Goal: Task Accomplishment & Management: Manage account settings

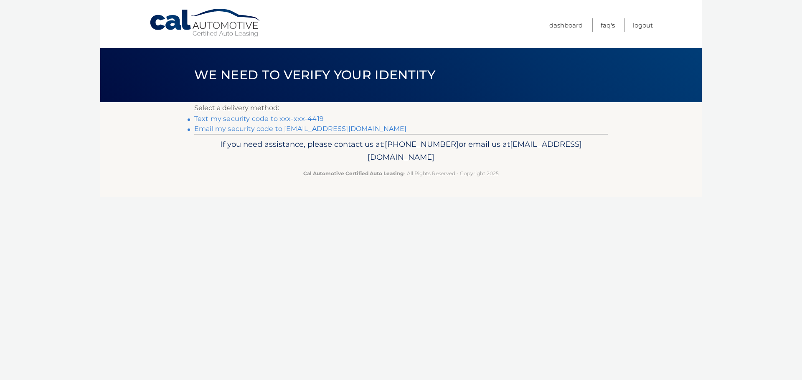
drag, startPoint x: 0, startPoint y: 0, endPoint x: 267, endPoint y: 118, distance: 291.9
click at [267, 118] on link "Text my security code to xxx-xxx-4419" at bounding box center [258, 119] width 129 height 8
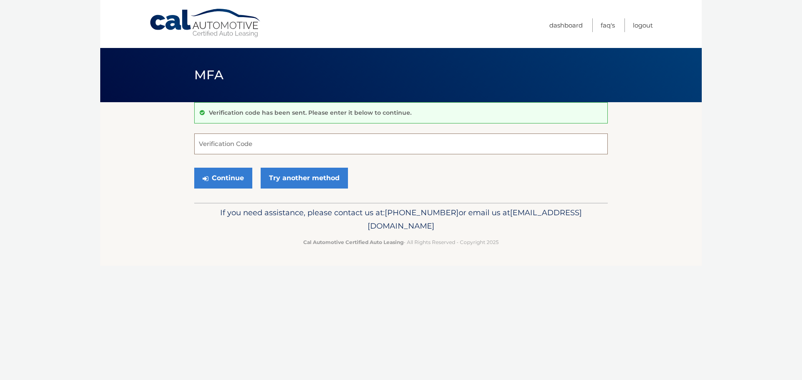
click at [269, 136] on input "Verification Code" at bounding box center [400, 144] width 413 height 21
type input "067173"
click at [223, 175] on button "Continue" at bounding box center [223, 178] width 58 height 21
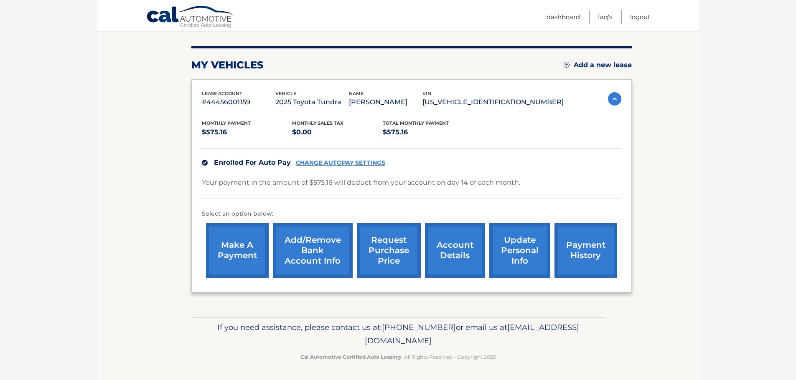
scroll to position [94, 0]
click at [451, 254] on link "account details" at bounding box center [455, 250] width 60 height 55
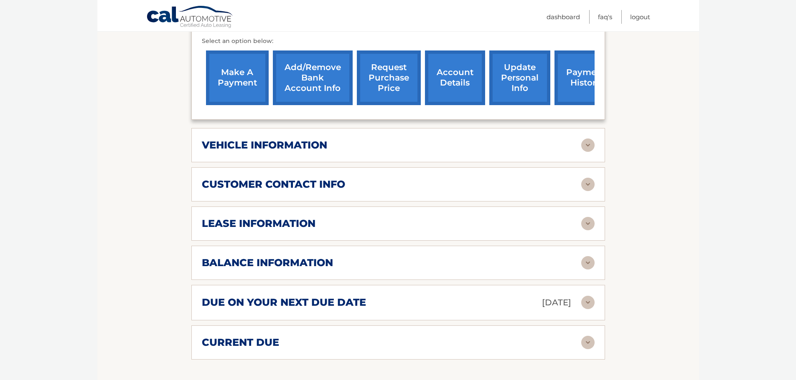
scroll to position [292, 0]
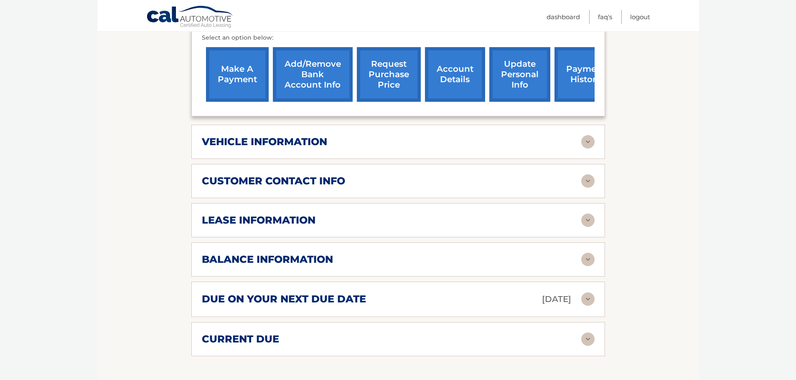
click at [591, 253] on img at bounding box center [587, 259] width 13 height 13
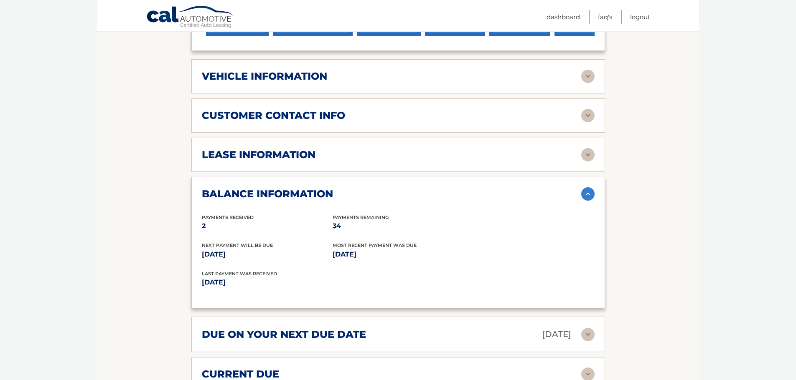
scroll to position [376, 0]
